Goal: Navigation & Orientation: Find specific page/section

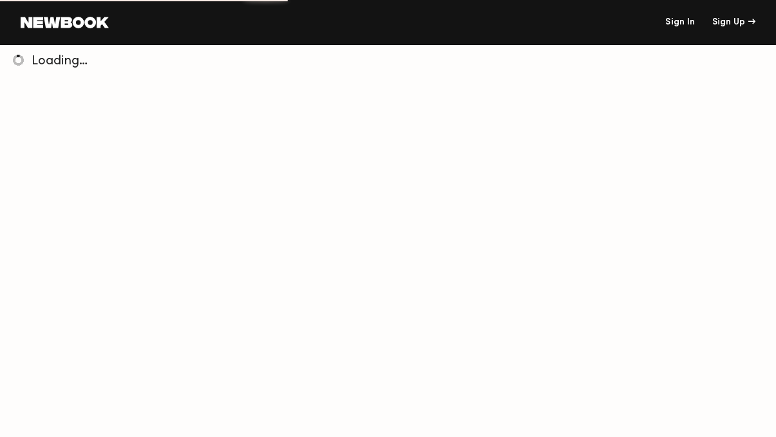
click at [681, 19] on link "Sign In" at bounding box center [680, 22] width 30 height 9
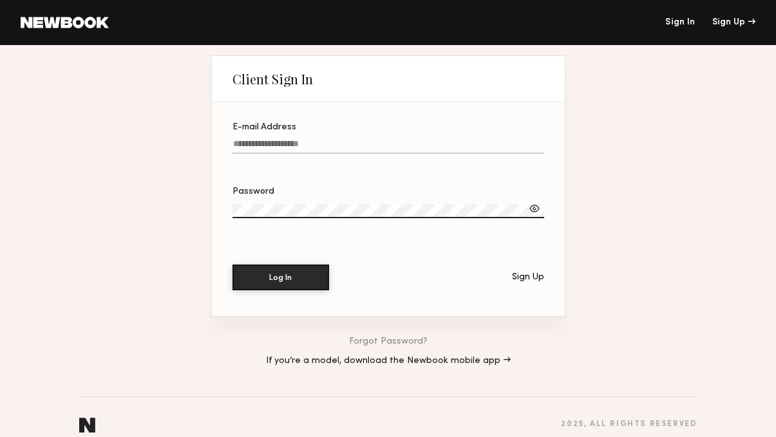
click at [263, 149] on input "E-mail Address" at bounding box center [389, 146] width 312 height 15
type input "**********"
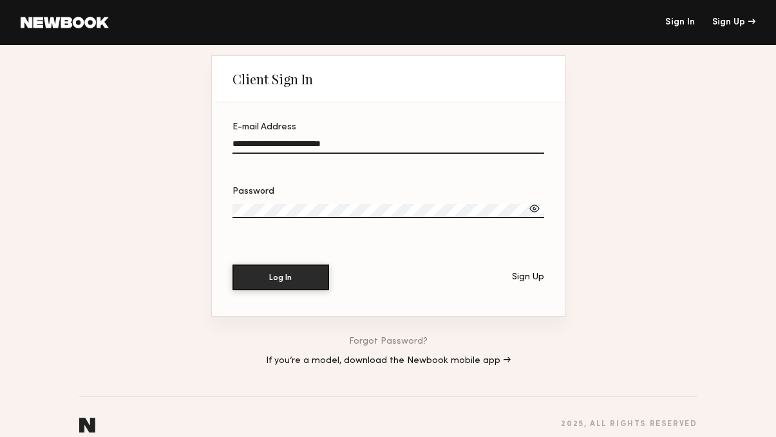
click at [233, 265] on button "Log In" at bounding box center [281, 278] width 97 height 26
click at [538, 212] on div at bounding box center [534, 208] width 13 height 13
click at [233, 265] on button "Log In" at bounding box center [281, 278] width 97 height 26
click at [178, 207] on div "**********" at bounding box center [388, 248] width 776 height 407
click at [273, 274] on button "Log In" at bounding box center [281, 277] width 97 height 26
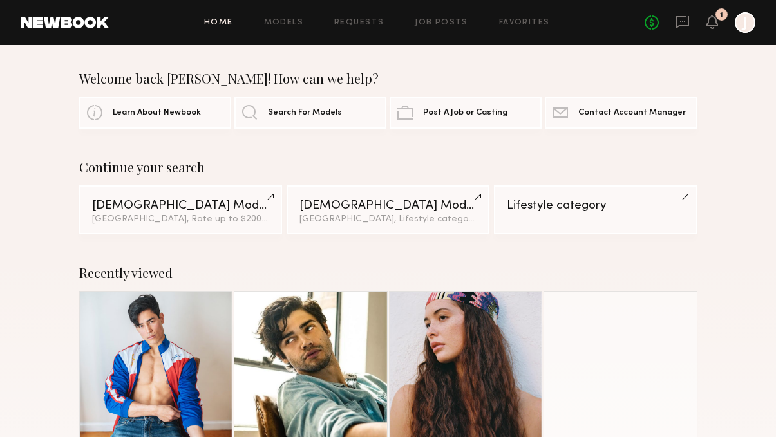
scroll to position [133, 0]
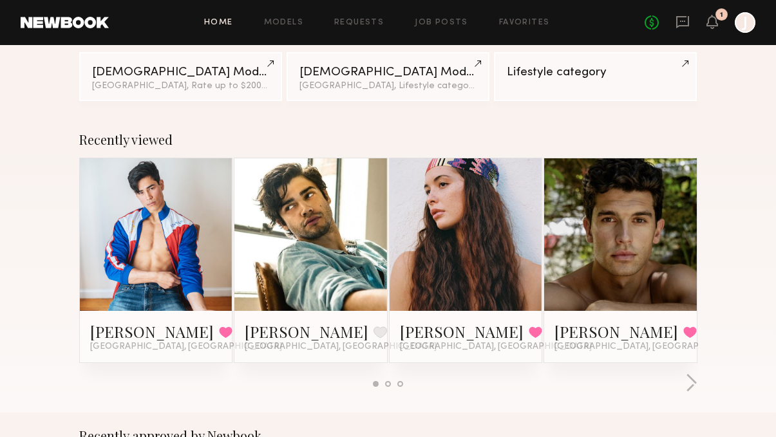
click at [590, 241] on link at bounding box center [621, 234] width 70 height 153
click at [720, 13] on div "1" at bounding box center [721, 15] width 3 height 7
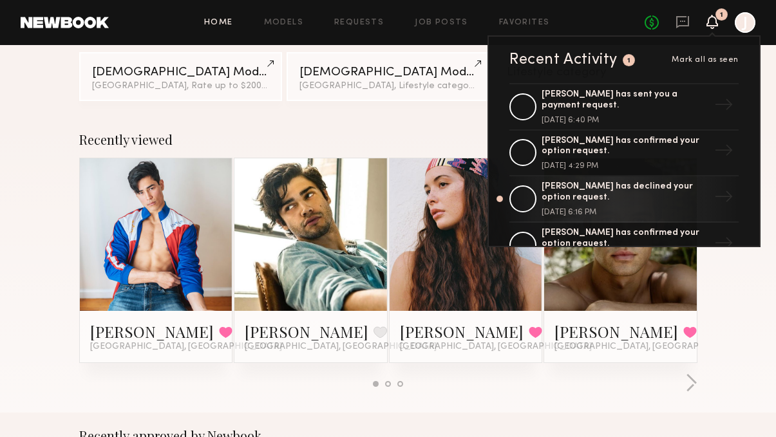
click at [707, 33] on header "Home Models Requests Job Posts Favorites Sign Out No fees up to $5,000 1 Recent…" at bounding box center [388, 22] width 776 height 45
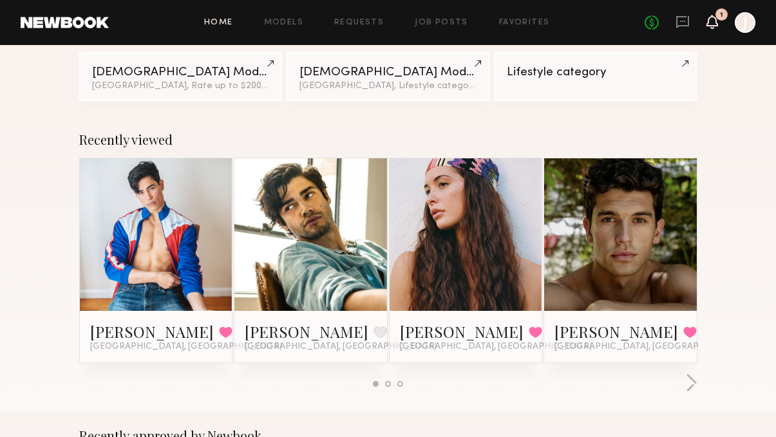
click at [709, 23] on icon at bounding box center [712, 21] width 10 height 9
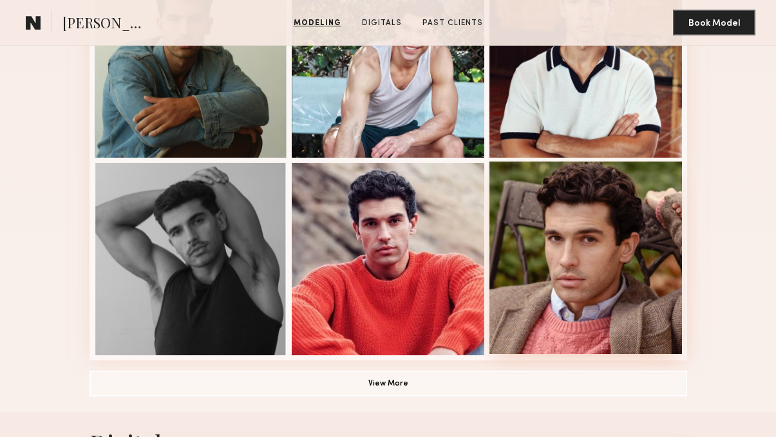
scroll to position [828, 0]
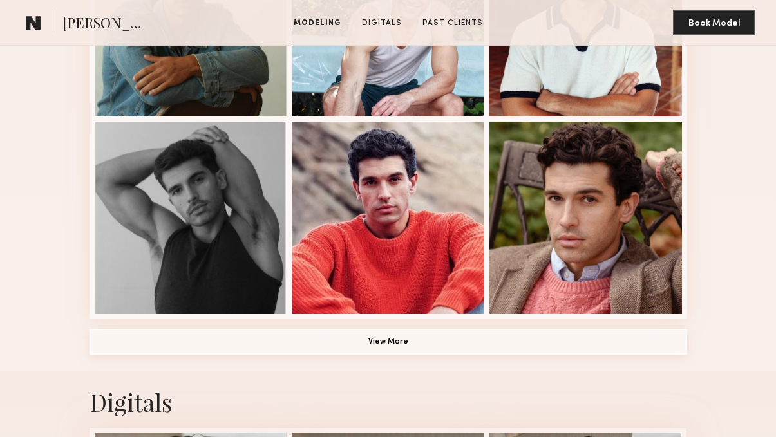
click at [436, 340] on button "View More" at bounding box center [389, 342] width 598 height 26
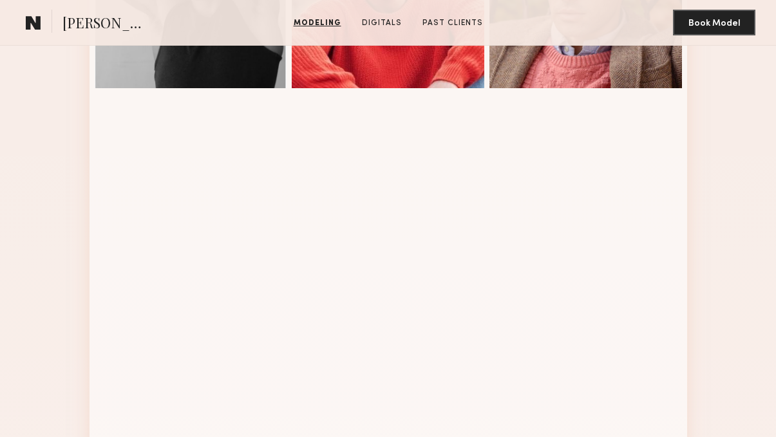
scroll to position [1060, 0]
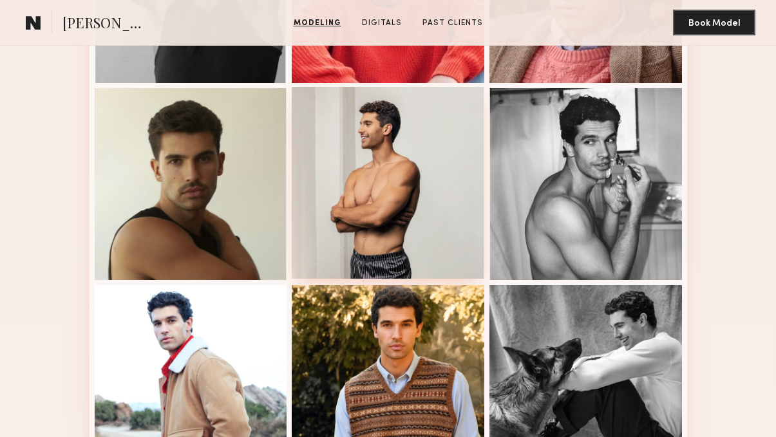
click at [359, 125] on div at bounding box center [388, 183] width 193 height 193
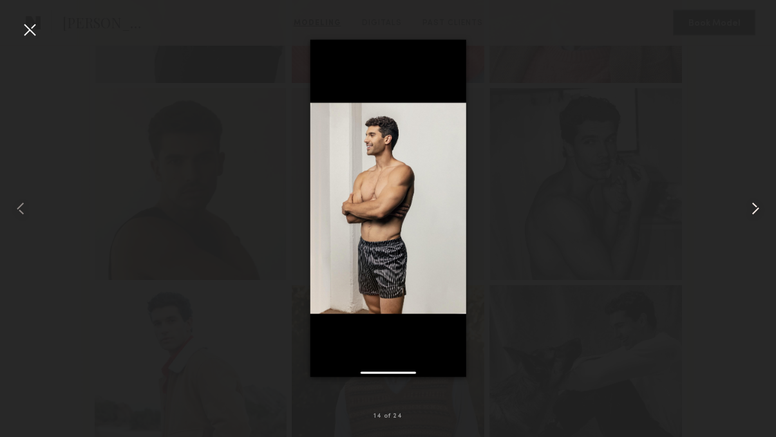
click at [758, 206] on common-icon at bounding box center [755, 208] width 21 height 21
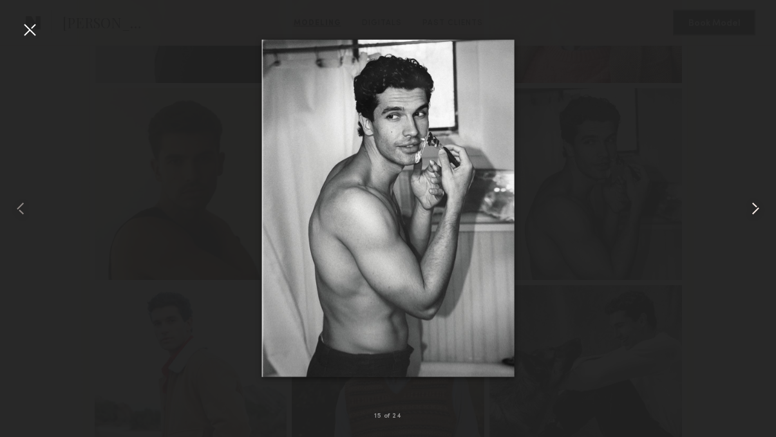
click at [758, 206] on common-icon at bounding box center [755, 208] width 21 height 21
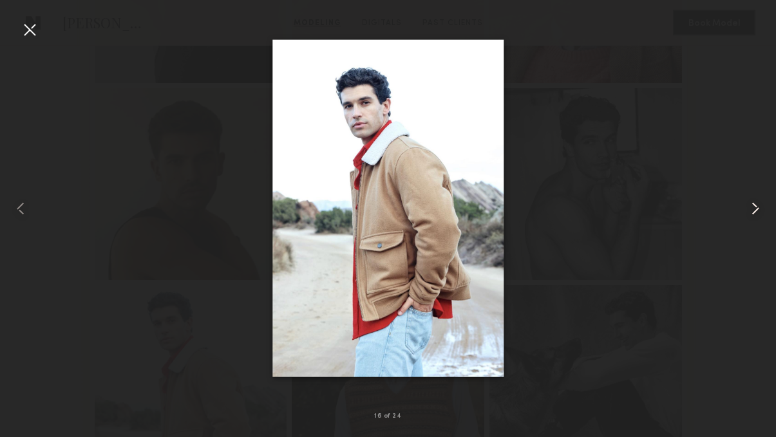
click at [758, 206] on common-icon at bounding box center [755, 208] width 21 height 21
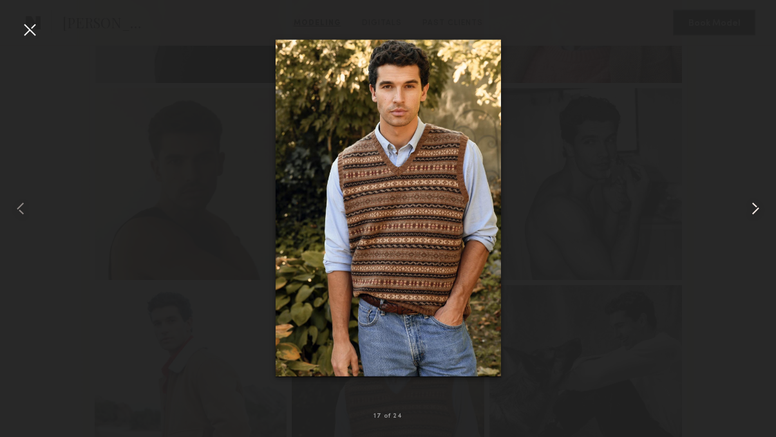
click at [758, 206] on common-icon at bounding box center [755, 208] width 21 height 21
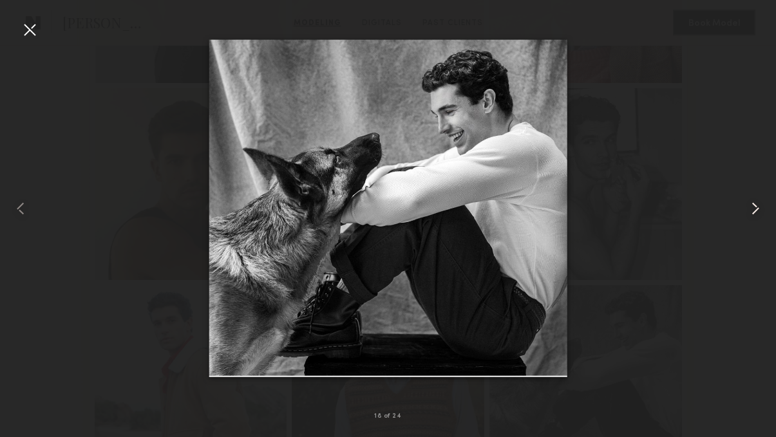
click at [758, 206] on common-icon at bounding box center [755, 208] width 21 height 21
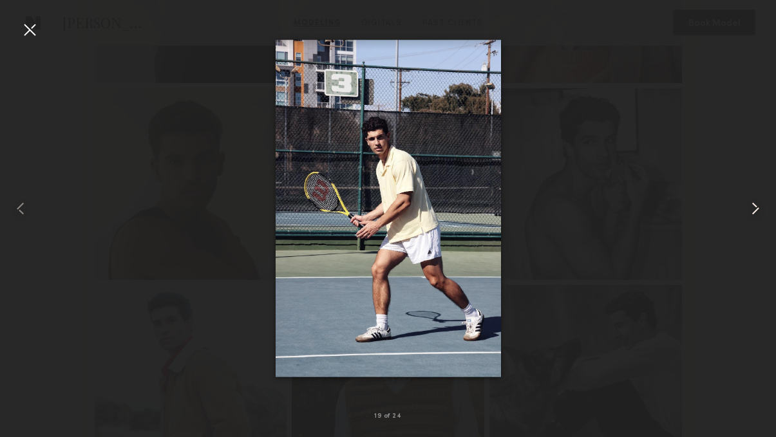
click at [758, 206] on common-icon at bounding box center [755, 208] width 21 height 21
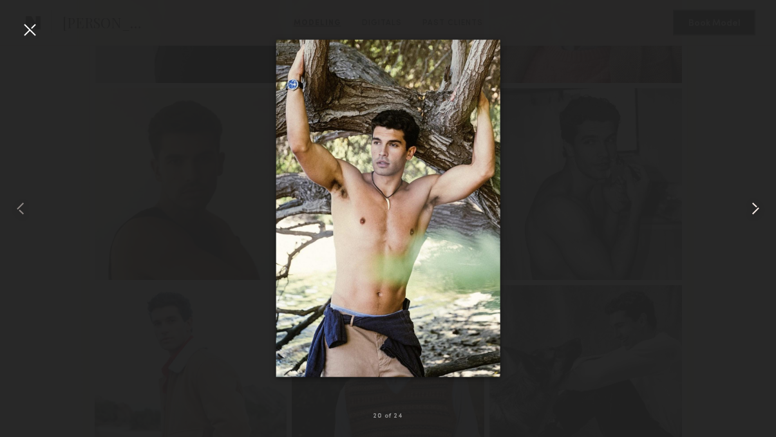
click at [758, 206] on common-icon at bounding box center [755, 208] width 21 height 21
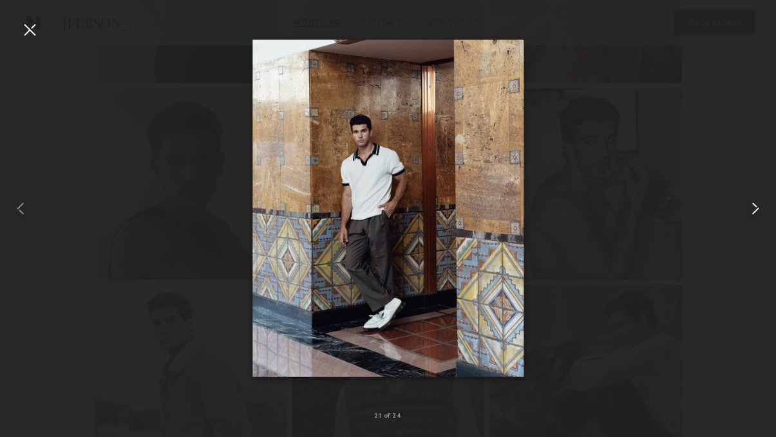
click at [758, 206] on common-icon at bounding box center [755, 208] width 21 height 21
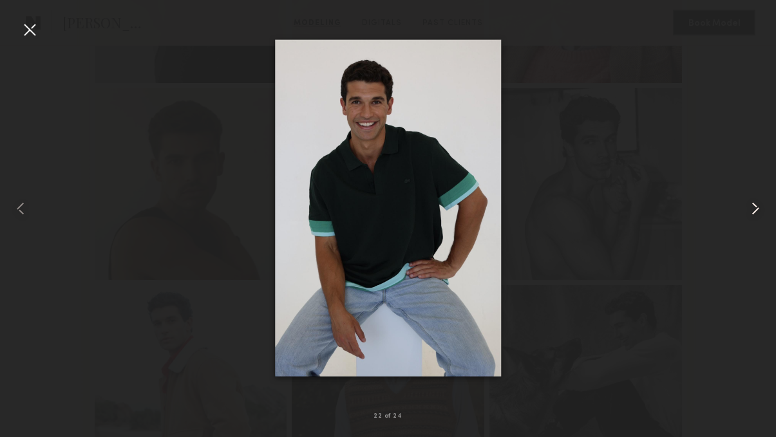
click at [758, 206] on common-icon at bounding box center [755, 208] width 21 height 21
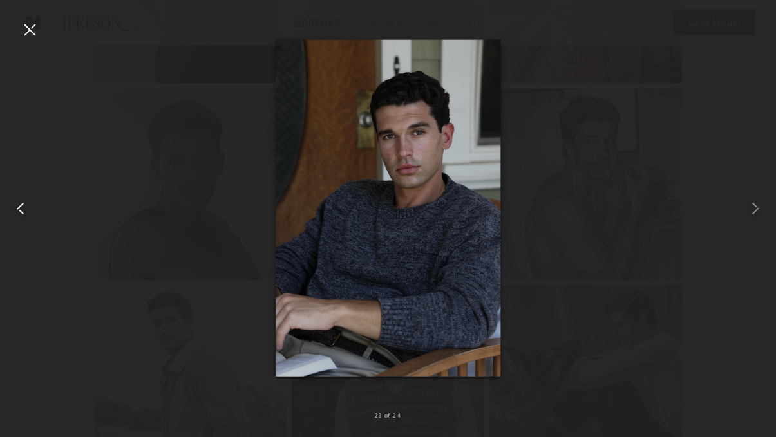
click at [20, 203] on common-icon at bounding box center [20, 208] width 21 height 21
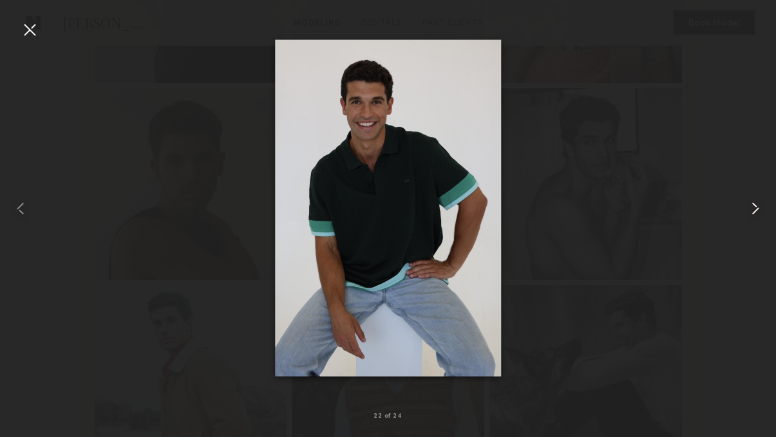
click at [758, 204] on common-icon at bounding box center [755, 208] width 21 height 21
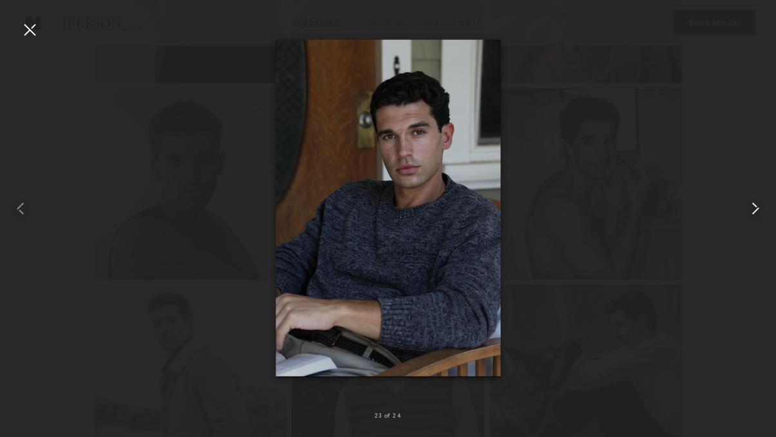
click at [758, 204] on common-icon at bounding box center [755, 208] width 21 height 21
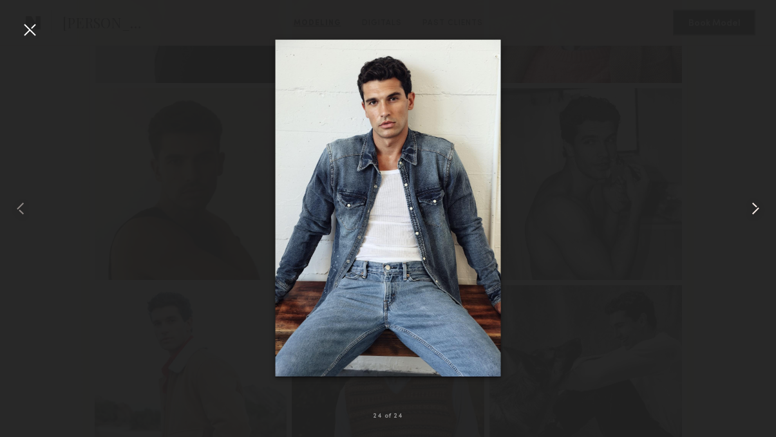
click at [758, 204] on common-icon at bounding box center [755, 208] width 21 height 21
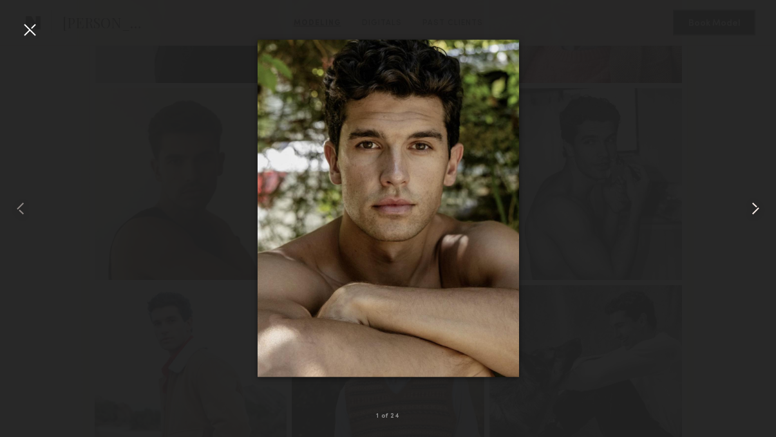
click at [758, 204] on common-icon at bounding box center [755, 208] width 21 height 21
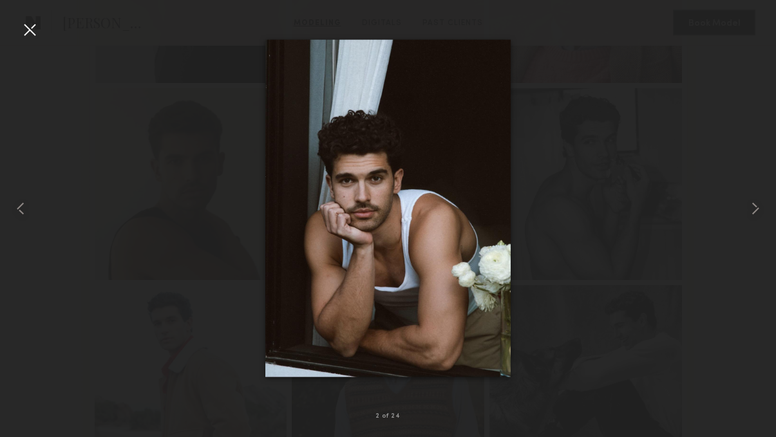
click at [27, 19] on nb-gallery-light "2 of 24" at bounding box center [388, 218] width 776 height 437
click at [30, 27] on div at bounding box center [29, 29] width 21 height 21
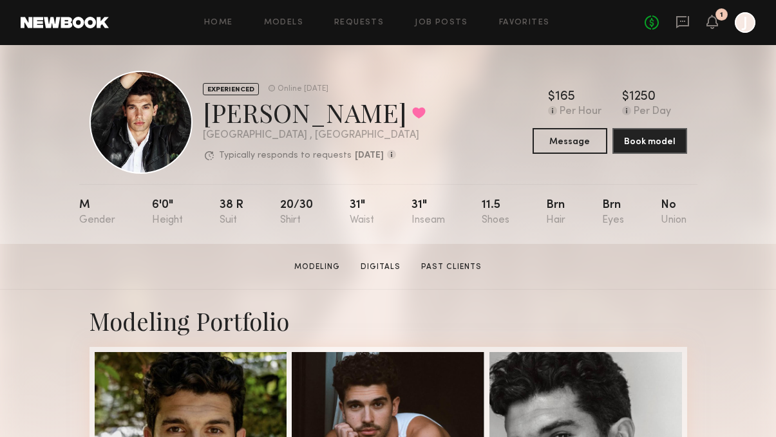
scroll to position [8, 0]
